Goal: Find specific page/section

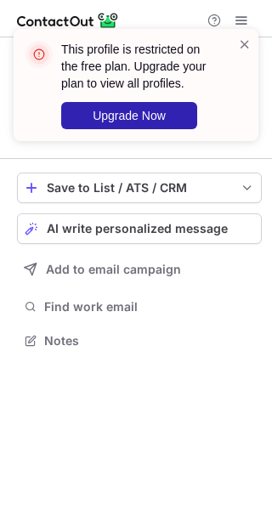
scroll to position [328, 272]
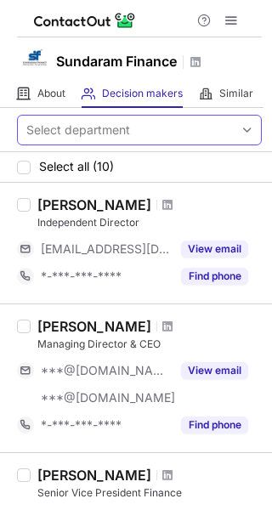
click at [171, 127] on div "Select department" at bounding box center [126, 129] width 216 height 27
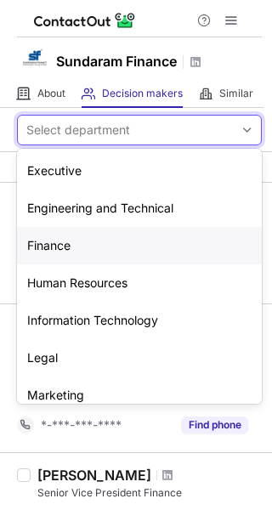
click at [131, 251] on div "Finance" at bounding box center [139, 245] width 245 height 37
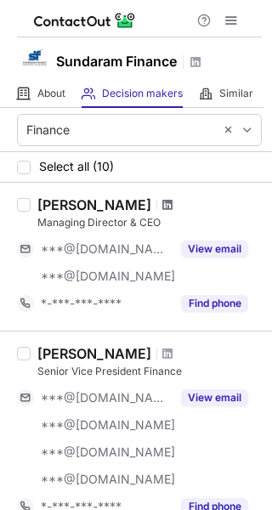
click at [162, 200] on span at bounding box center [167, 205] width 10 height 14
